Goal: Check status: Check status

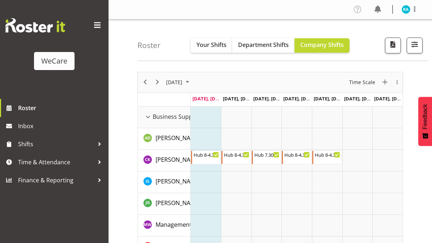
click at [417, 44] on span "button" at bounding box center [414, 44] width 9 height 9
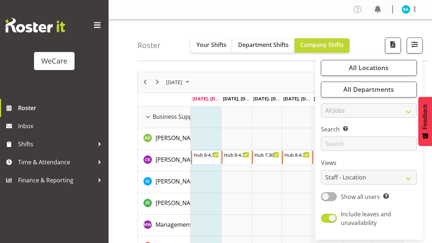
click at [377, 69] on span "All Locations" at bounding box center [369, 67] width 40 height 9
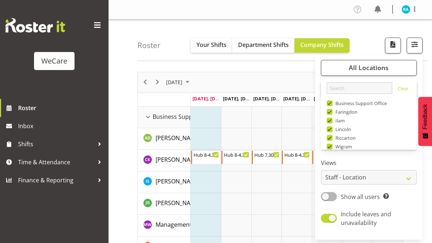
click at [329, 103] on span at bounding box center [330, 104] width 6 height 6
click at [329, 103] on input "Business Support Office" at bounding box center [329, 103] width 5 height 5
checkbox input "false"
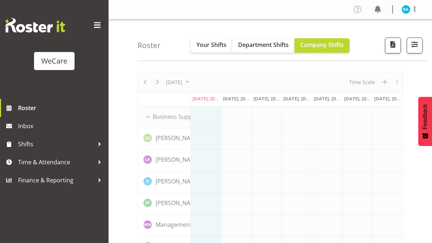
click at [411, 46] on span "button" at bounding box center [414, 44] width 9 height 9
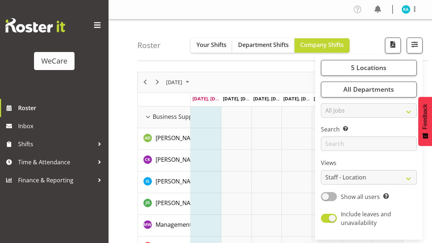
click at [364, 67] on span "5 Locations" at bounding box center [368, 67] width 35 height 9
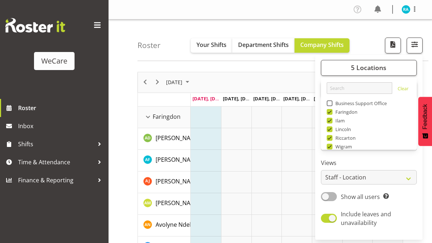
click at [331, 113] on span at bounding box center [330, 112] width 6 height 6
click at [331, 113] on input "Faringdon" at bounding box center [329, 112] width 5 height 5
checkbox input "false"
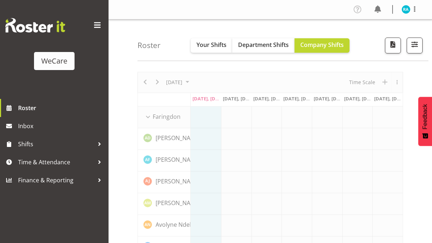
click at [412, 47] on span "button" at bounding box center [414, 44] width 9 height 9
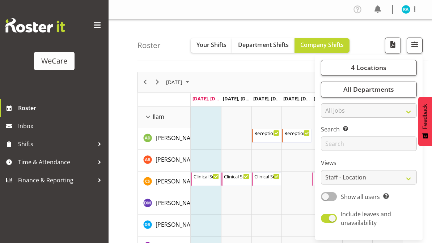
click at [365, 65] on span "4 Locations" at bounding box center [368, 67] width 35 height 9
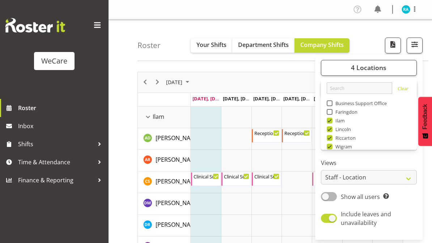
click at [331, 128] on span at bounding box center [330, 130] width 6 height 6
click at [331, 128] on input "Lincoln" at bounding box center [329, 129] width 5 height 5
checkbox input "false"
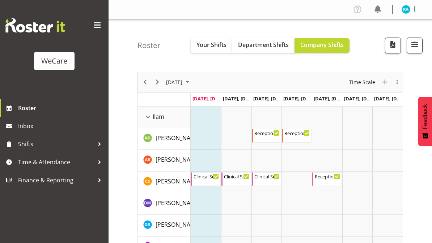
click at [413, 50] on button "button" at bounding box center [415, 46] width 16 height 16
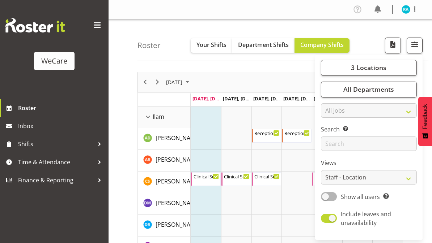
click at [371, 67] on span "3 Locations" at bounding box center [368, 67] width 35 height 9
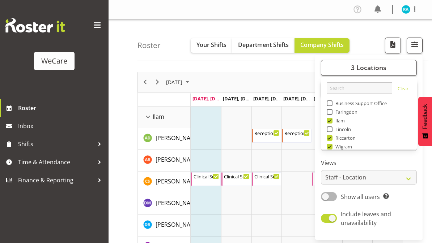
click at [331, 123] on span at bounding box center [330, 121] width 6 height 6
click at [331, 123] on input "Ilam" at bounding box center [329, 120] width 5 height 5
checkbox input "false"
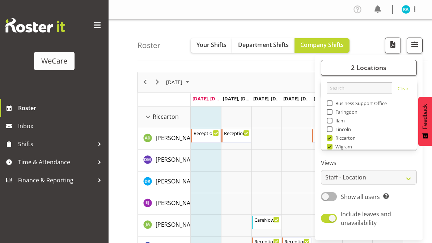
click at [331, 137] on span at bounding box center [330, 138] width 6 height 6
click at [331, 137] on input "Riccarton" at bounding box center [329, 138] width 5 height 5
checkbox input "false"
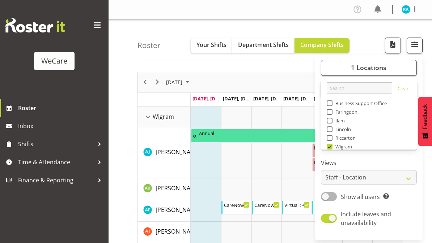
click at [166, 32] on div "Roster Your Shifts Department Shifts Company Shifts 1 Locations Clear Business …" at bounding box center [282, 41] width 291 height 42
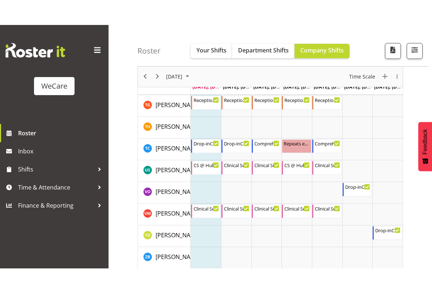
scroll to position [992, 0]
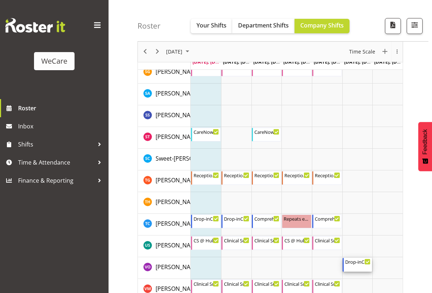
click at [366, 243] on icon "Timeline Week of August 18, 2025" at bounding box center [368, 262] width 4 height 4
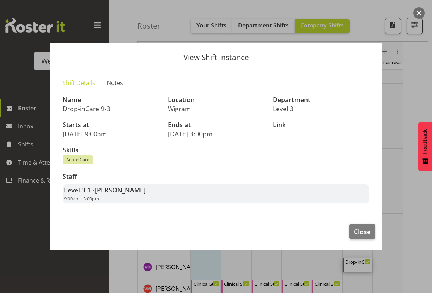
click at [367, 232] on span "Close" at bounding box center [362, 231] width 17 height 9
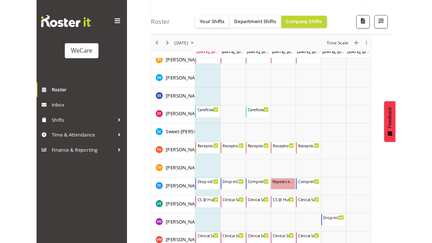
scroll to position [1041, 0]
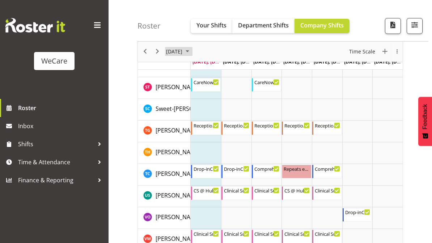
click at [183, 52] on span "[DATE]" at bounding box center [174, 51] width 18 height 9
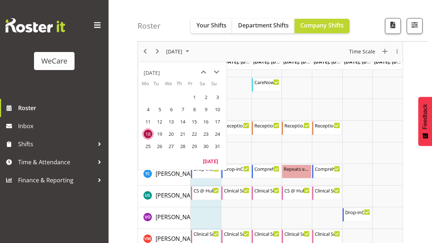
click at [215, 73] on span "next month" at bounding box center [216, 72] width 13 height 13
click at [217, 72] on span "next month" at bounding box center [216, 72] width 13 height 13
click at [150, 108] on span "6" at bounding box center [148, 109] width 11 height 11
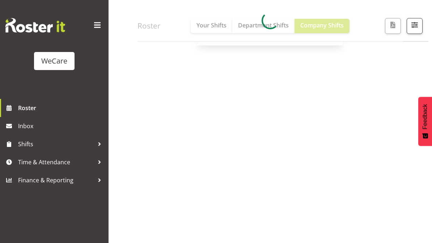
scroll to position [113, 0]
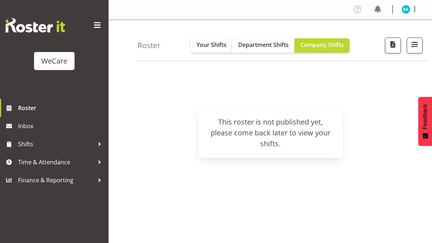
click at [413, 41] on span "button" at bounding box center [414, 44] width 9 height 9
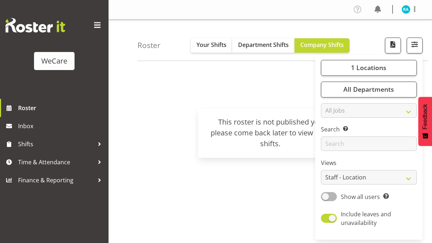
click at [179, 187] on div "[DATE] [DATE] New Event Day Week Fortnight Month calendar Month Agenda Time Sca…" at bounding box center [284, 211] width 294 height 289
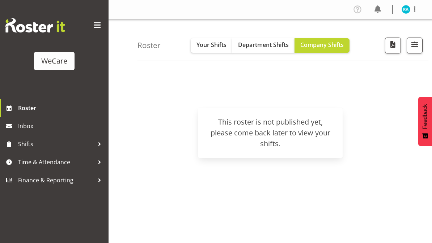
click at [58, 60] on div "WeCare" at bounding box center [54, 61] width 26 height 11
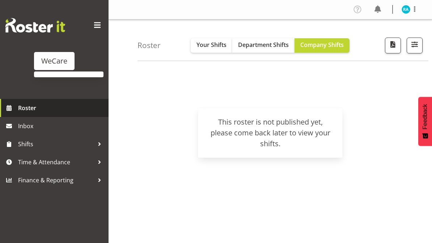
click at [27, 113] on span "Roster" at bounding box center [61, 108] width 87 height 11
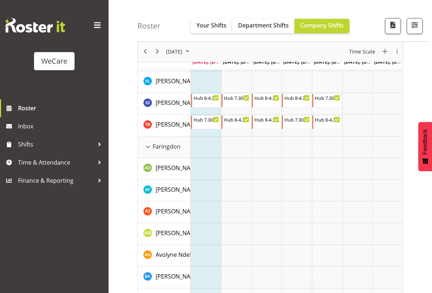
click at [221, 25] on span "Your Shifts" at bounding box center [211, 25] width 30 height 8
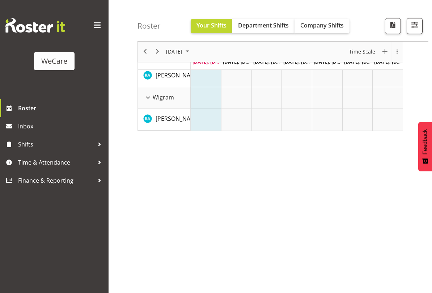
scroll to position [63, 0]
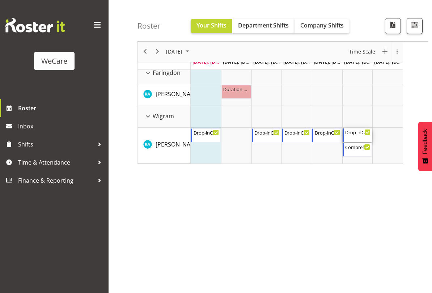
click at [356, 137] on div "Drop-inCare 9-12.30 9:00 AM - 12:30 PM" at bounding box center [358, 136] width 26 height 14
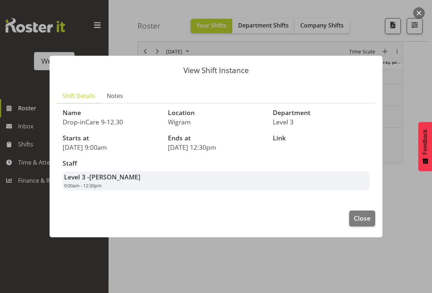
click at [363, 216] on span "Close" at bounding box center [362, 217] width 17 height 9
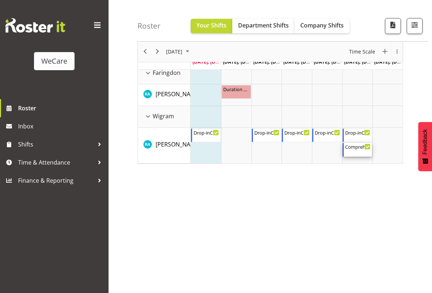
click at [356, 152] on div "Comprehensive Consult 12:30 PM - 3:00 PM" at bounding box center [358, 150] width 26 height 14
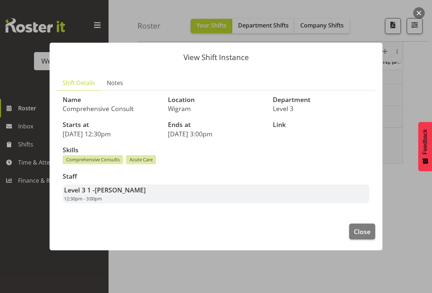
click at [368, 224] on button "Close" at bounding box center [362, 232] width 26 height 16
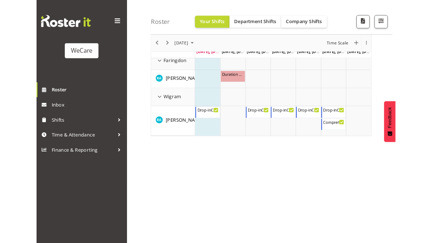
scroll to position [113, 0]
